Goal: Find specific page/section: Find specific page/section

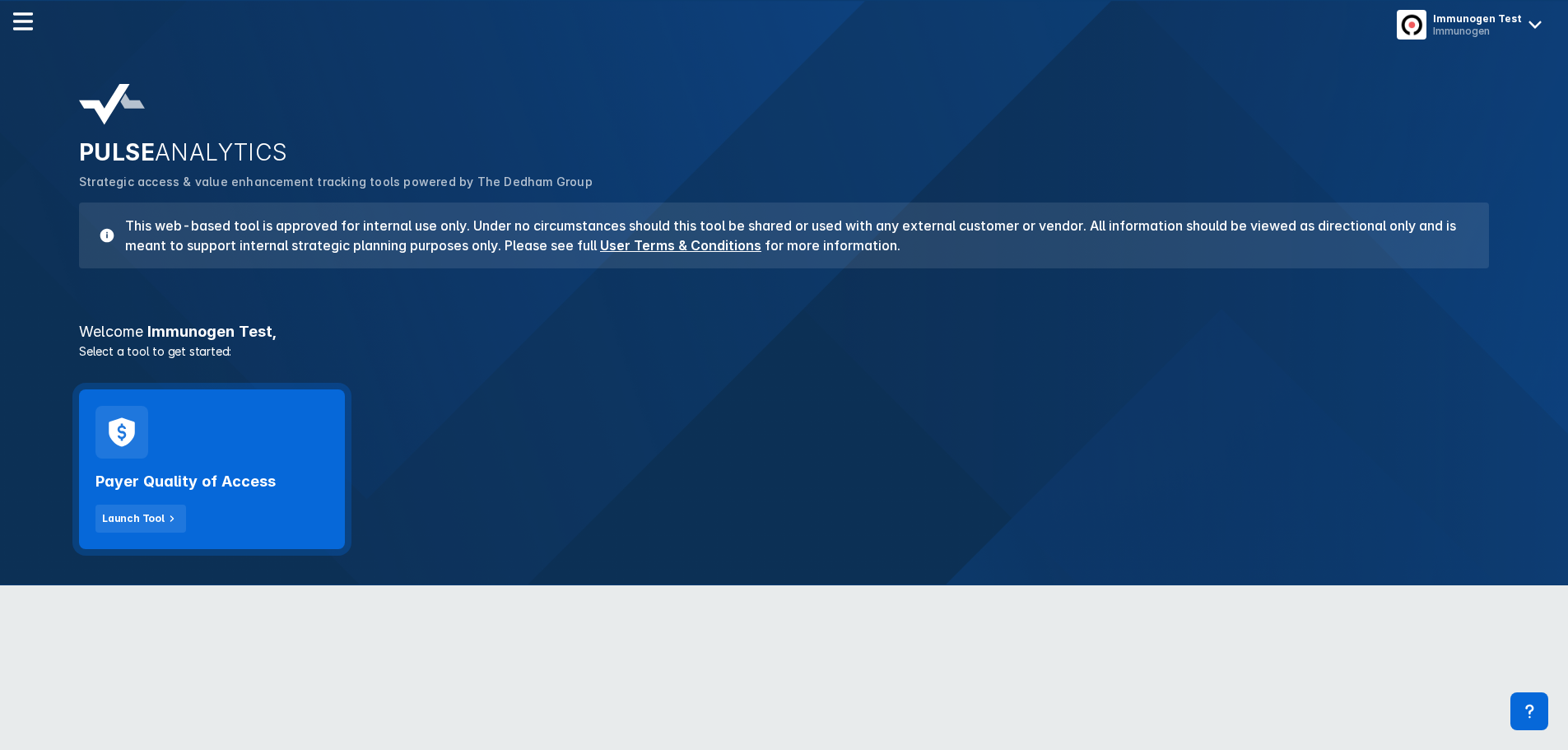
click at [255, 493] on div "Payer Quality of Access Launch Tool" at bounding box center [212, 495] width 232 height 74
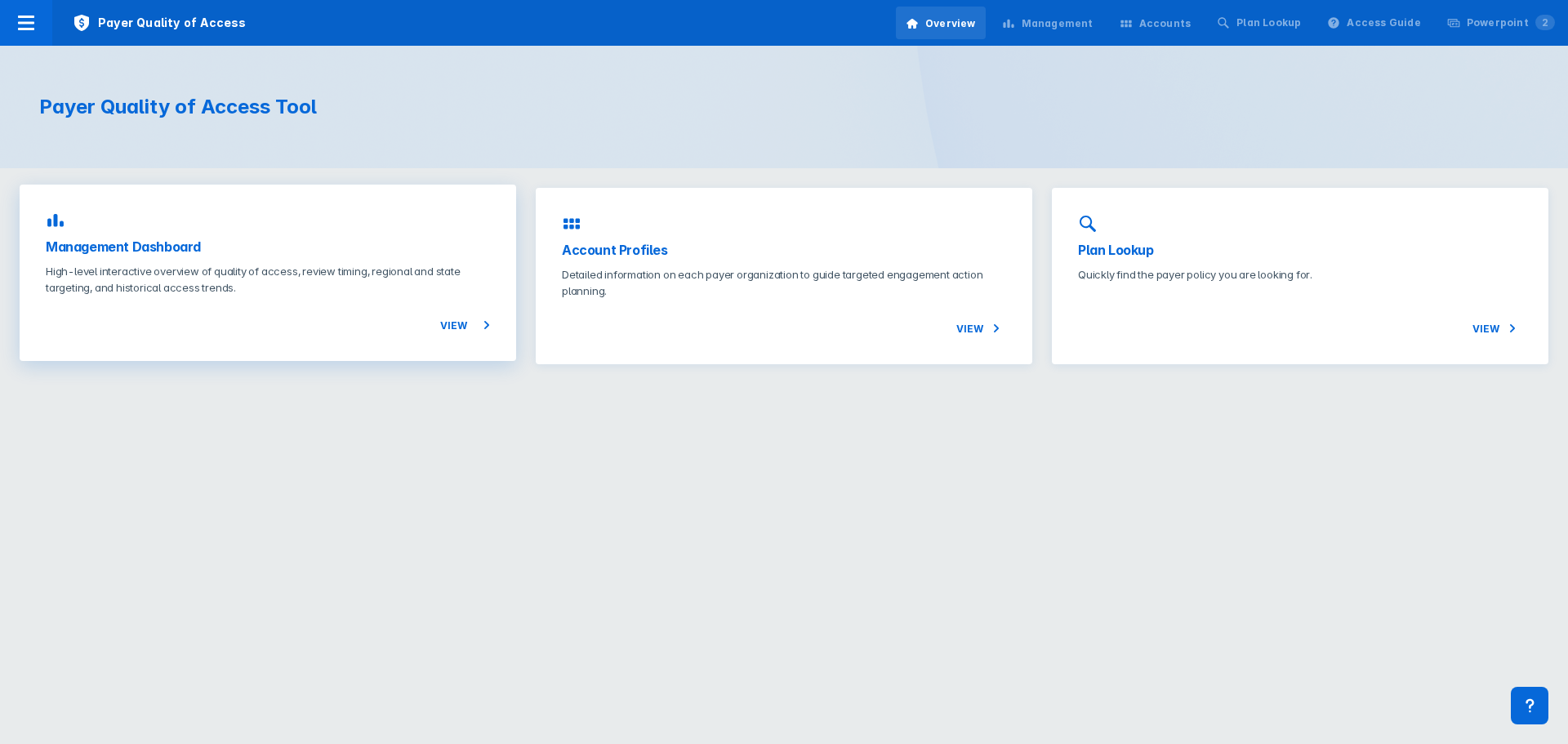
click at [239, 261] on div "Management Dashboard High-level interactive overview of quality of access, revi…" at bounding box center [268, 273] width 497 height 176
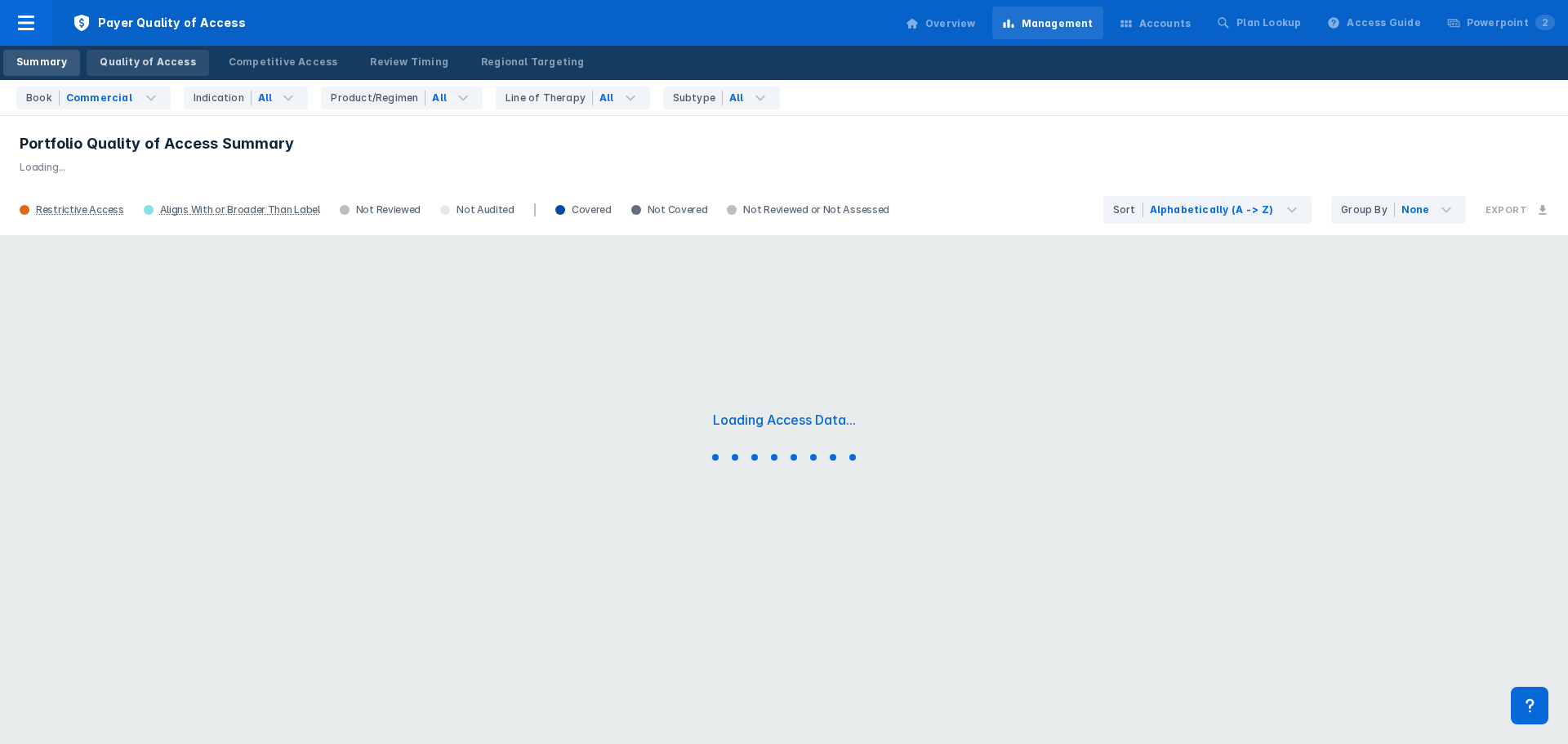
click at [160, 61] on div "Quality of Access" at bounding box center [147, 62] width 96 height 15
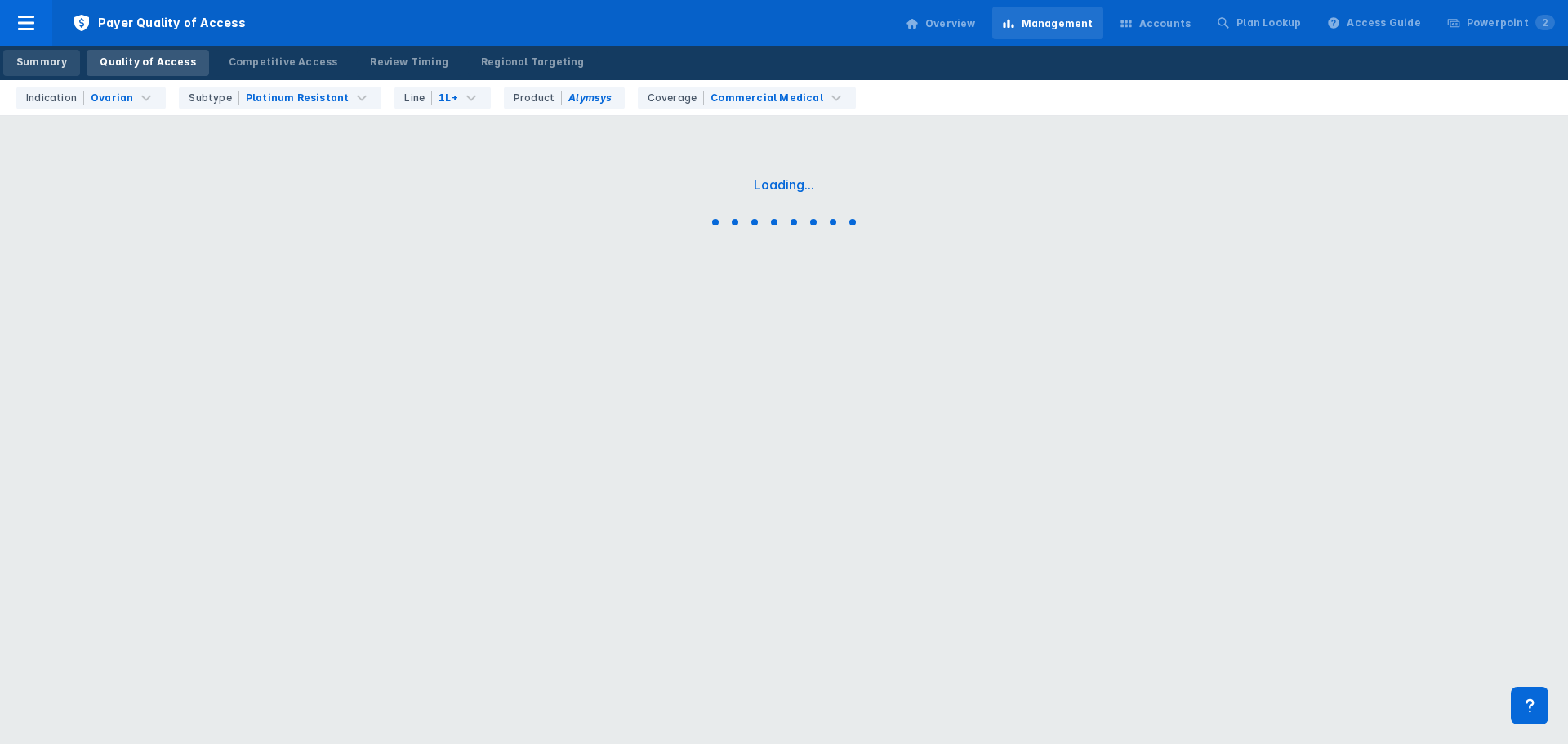
click at [56, 63] on div "Summary" at bounding box center [42, 62] width 51 height 15
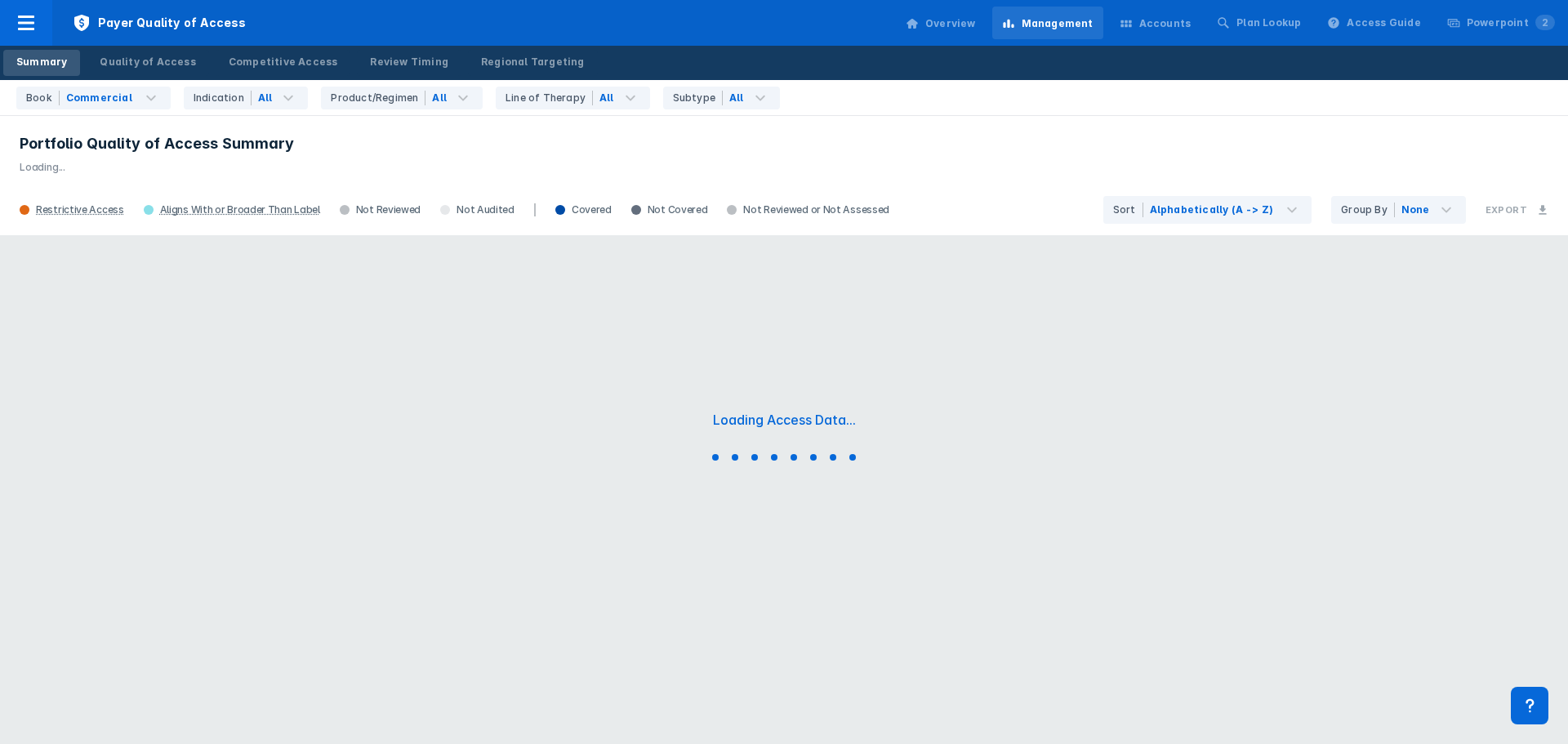
click at [971, 6] on div "Overview" at bounding box center [940, 23] width 90 height 34
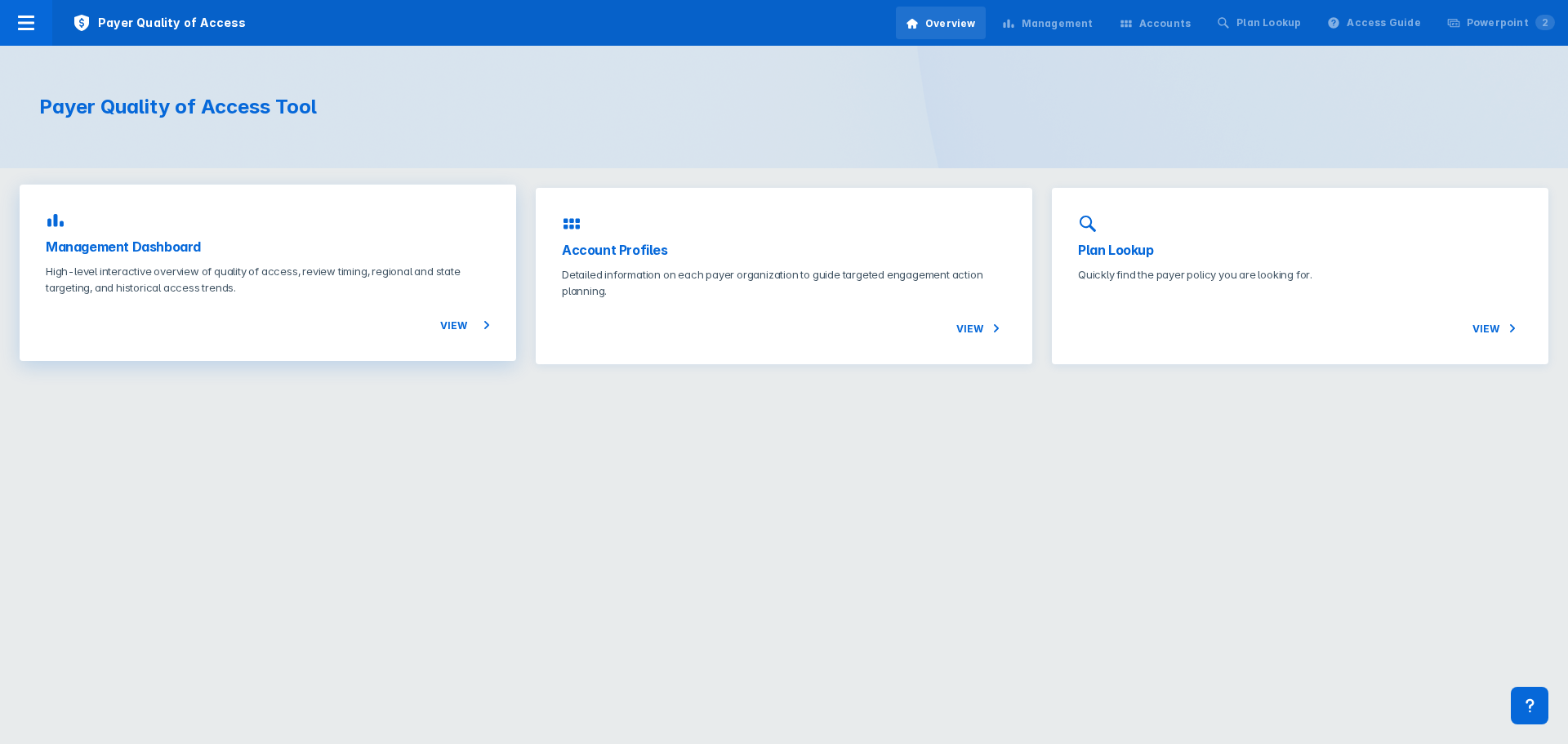
click at [442, 332] on span "View" at bounding box center [465, 325] width 50 height 19
